Goal: Transaction & Acquisition: Purchase product/service

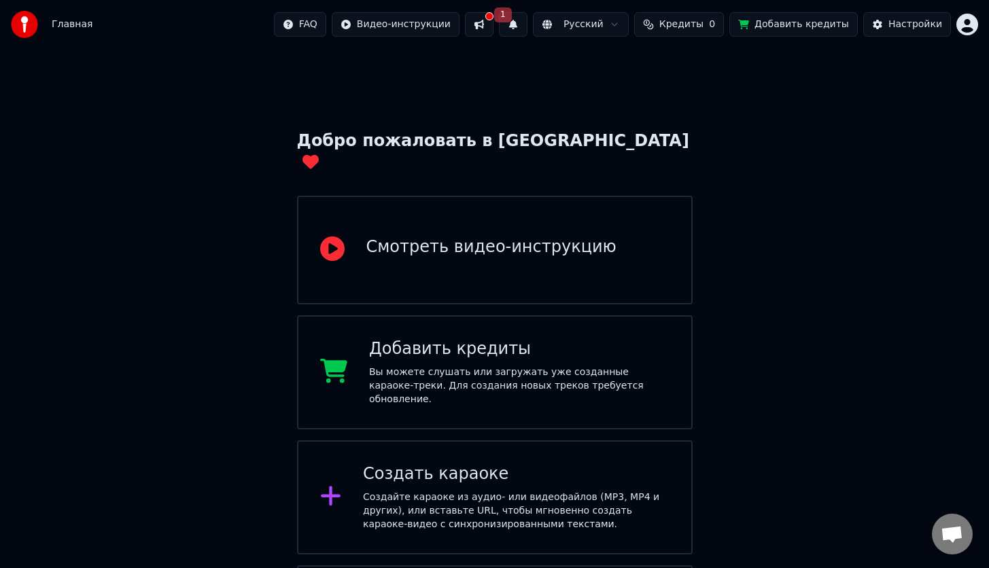
click at [351, 473] on div "Создать караоке Создайте караоке из аудио- или видеофайлов (MP3, MP4 и других),…" at bounding box center [495, 497] width 396 height 114
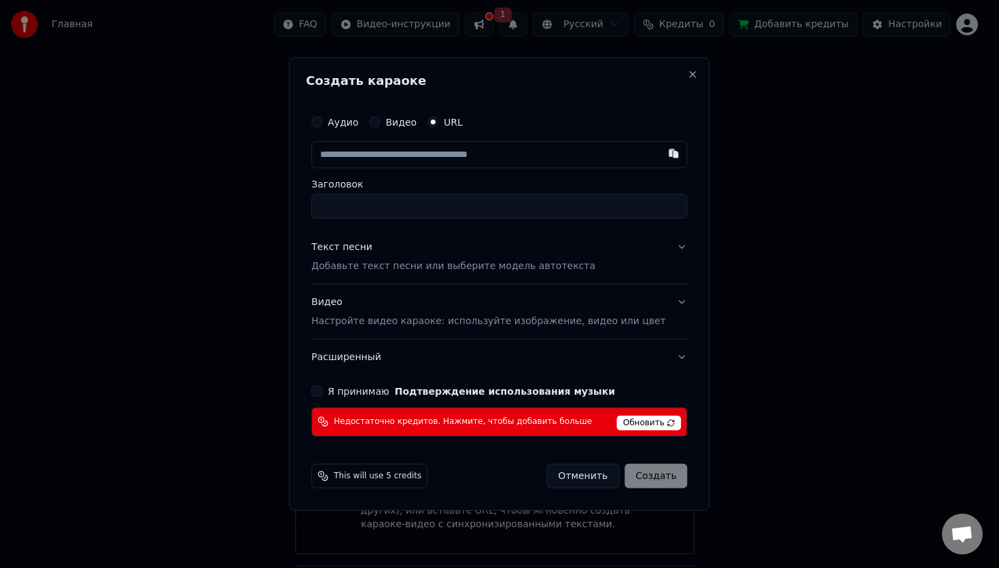
click at [574, 482] on button "Отменить" at bounding box center [583, 476] width 73 height 24
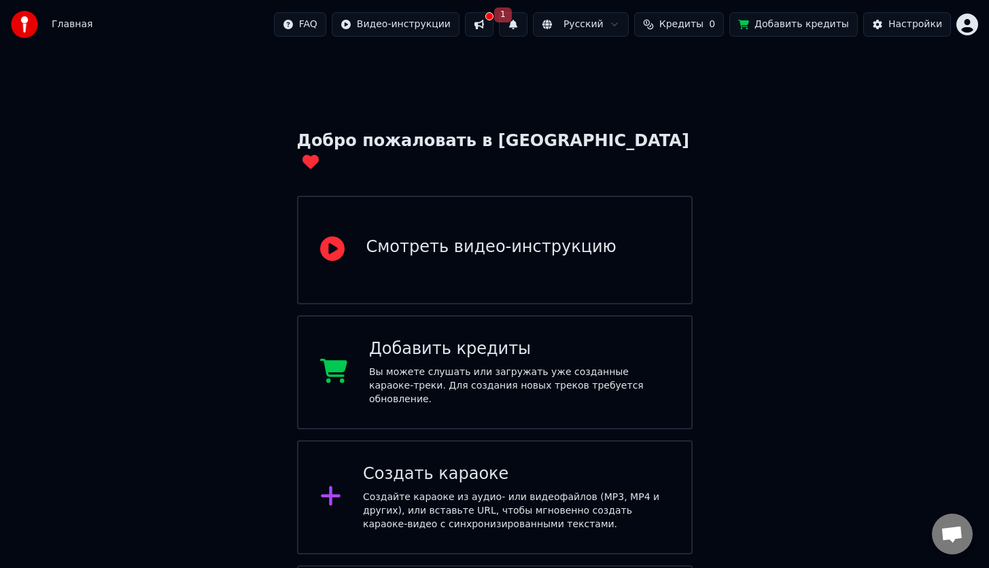
click at [710, 16] on button "Кредиты 0" at bounding box center [679, 24] width 90 height 24
click at [686, 100] on button "Обновить" at bounding box center [690, 102] width 82 height 24
click at [618, 65] on th "Пополнить" at bounding box center [602, 64] width 65 height 27
click at [606, 65] on th "Пополнить" at bounding box center [602, 64] width 65 height 27
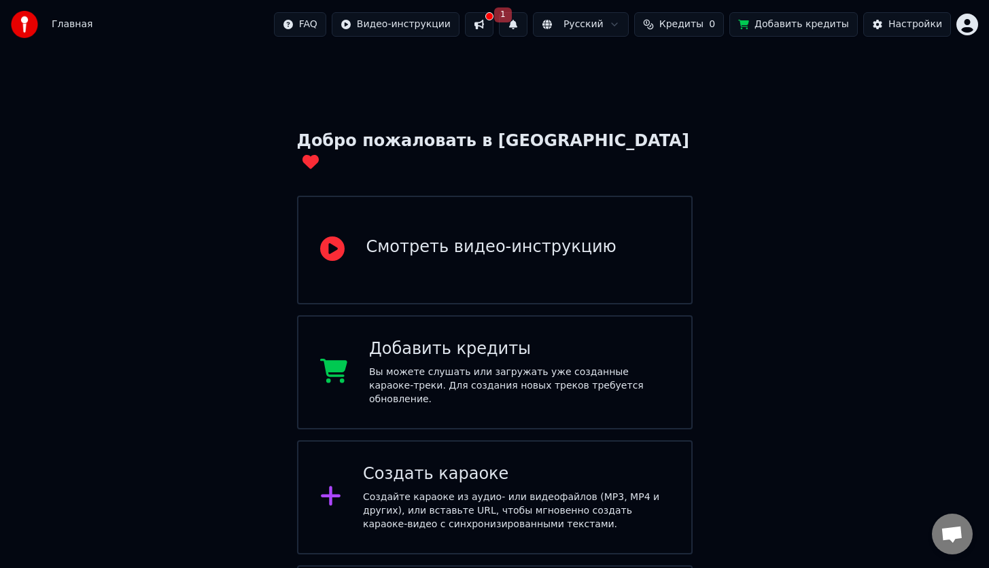
drag, startPoint x: 971, startPoint y: 107, endPoint x: 971, endPoint y: 182, distance: 75.5
click at [971, 183] on div "Добро пожаловать в Youka Смотреть видео-инструкцию Добавить кредиты Вы можете с…" at bounding box center [494, 368] width 989 height 639
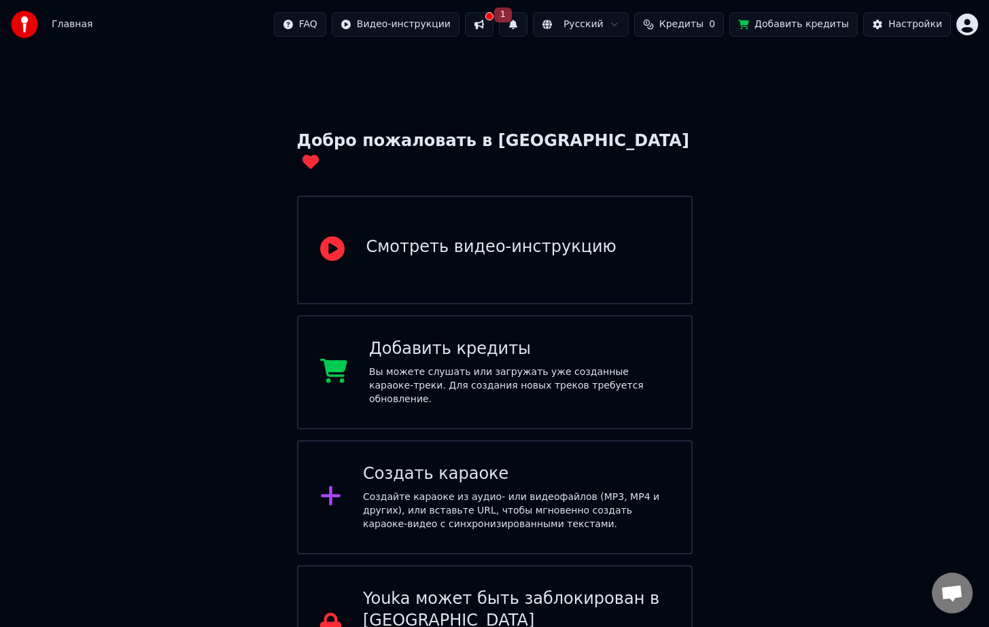
click at [703, 24] on span "Кредиты" at bounding box center [681, 25] width 44 height 14
click at [781, 26] on button "Добавить кредиты" at bounding box center [793, 24] width 128 height 24
